Goal: Browse casually

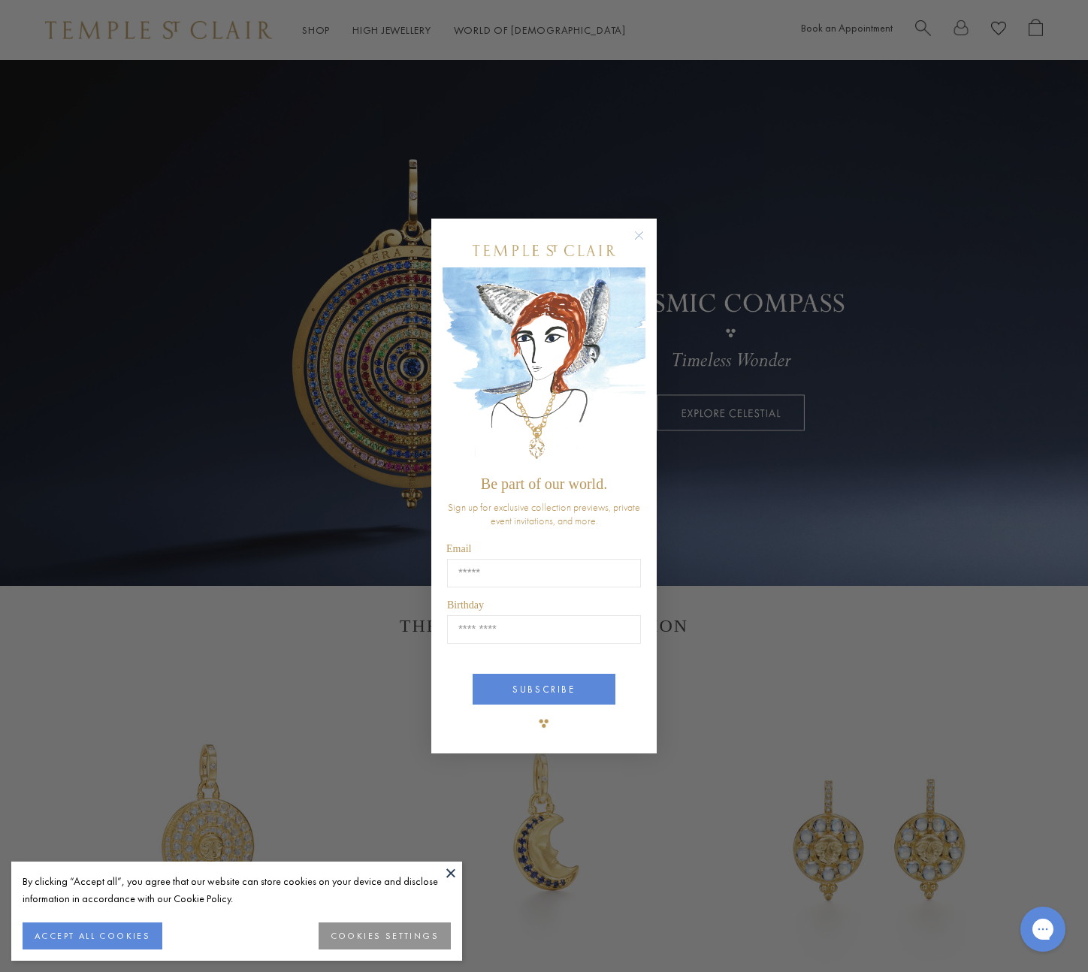
click at [639, 237] on icon "Close dialog" at bounding box center [639, 236] width 8 height 8
